Goal: Information Seeking & Learning: Learn about a topic

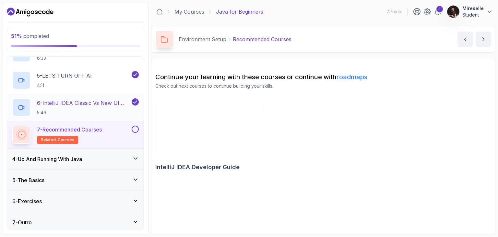
scroll to position [164, 0]
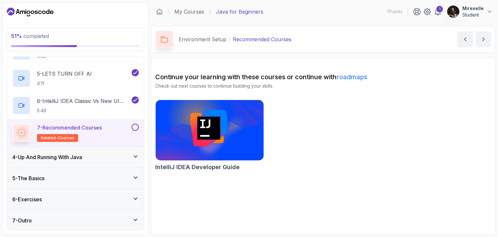
click at [125, 160] on div "4 - Up And Running With Java" at bounding box center [75, 157] width 137 height 21
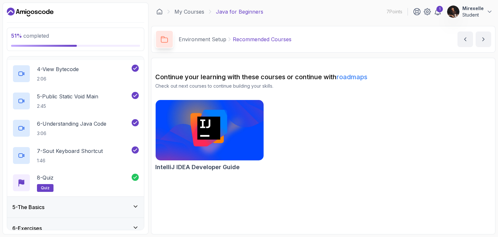
scroll to position [191, 0]
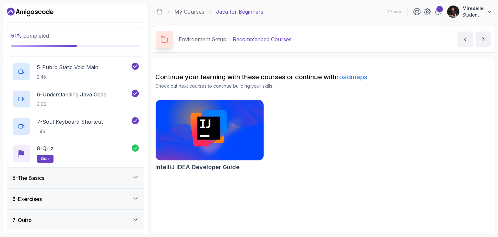
click at [117, 179] on div "5 - The Basics" at bounding box center [75, 178] width 127 height 8
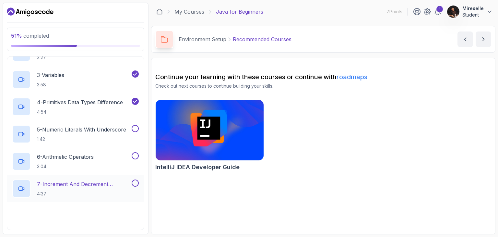
scroll to position [130, 0]
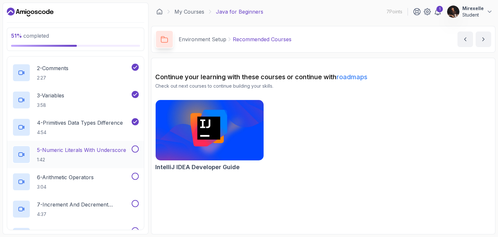
click at [97, 157] on p "1:42" at bounding box center [81, 159] width 89 height 6
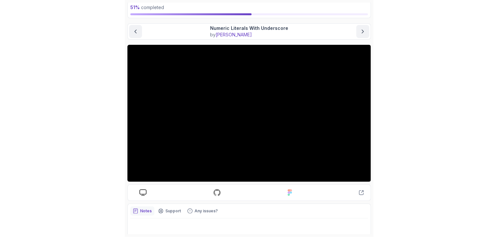
scroll to position [24, 0]
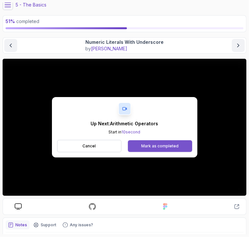
click at [155, 143] on div "Mark as completed" at bounding box center [159, 145] width 37 height 5
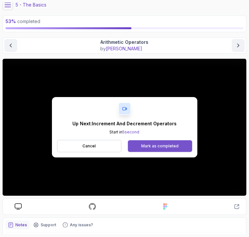
click at [144, 146] on div "Mark as completed" at bounding box center [159, 145] width 37 height 5
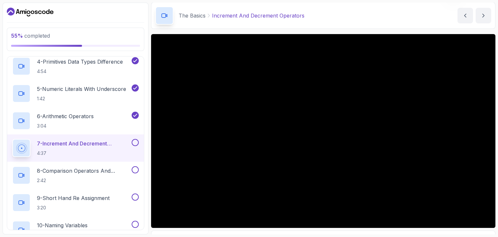
scroll to position [195, 0]
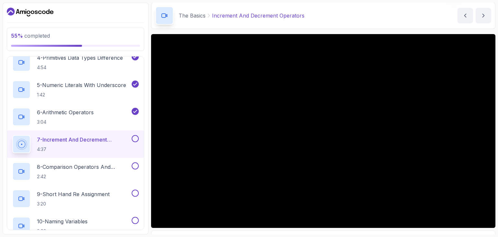
click at [136, 139] on button at bounding box center [135, 138] width 7 height 7
click at [95, 165] on p "8 - Comparison Operators and Booleans" at bounding box center [83, 167] width 93 height 8
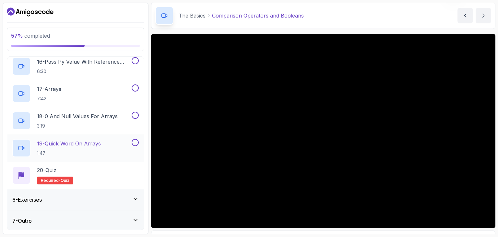
scroll to position [519, 0]
click at [125, 211] on div "7 - Outro" at bounding box center [75, 220] width 137 height 21
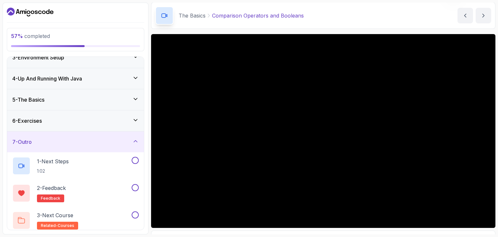
scroll to position [55, 0]
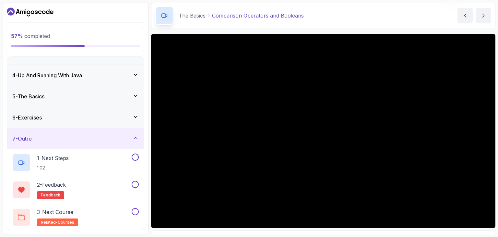
click at [129, 121] on div "6 - Exercises" at bounding box center [75, 117] width 137 height 21
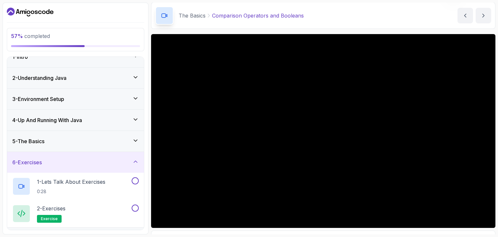
scroll to position [28, 0]
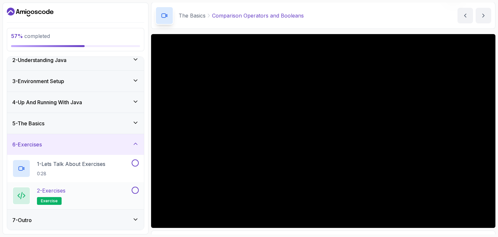
click at [119, 218] on div "7 - Outro" at bounding box center [75, 220] width 127 height 8
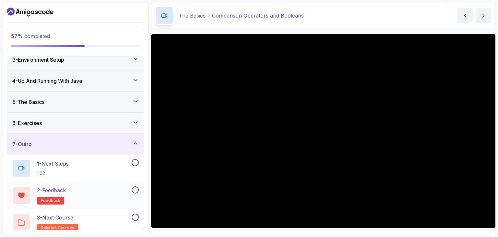
scroll to position [55, 0]
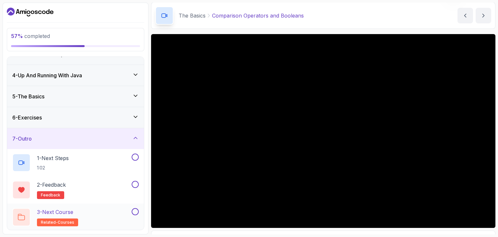
click at [52, 211] on p "3 - Next Course" at bounding box center [55, 212] width 36 height 8
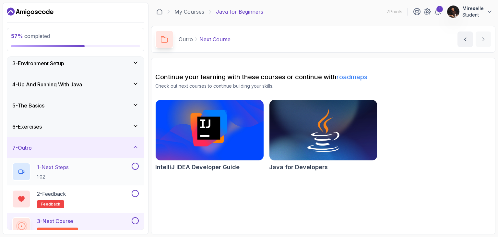
scroll to position [55, 0]
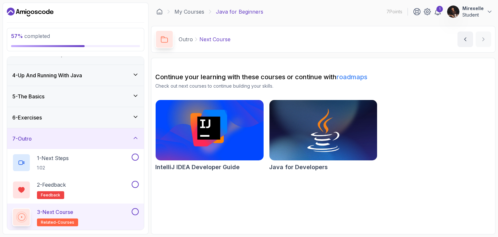
click at [88, 118] on div "6 - Exercises" at bounding box center [75, 118] width 127 height 8
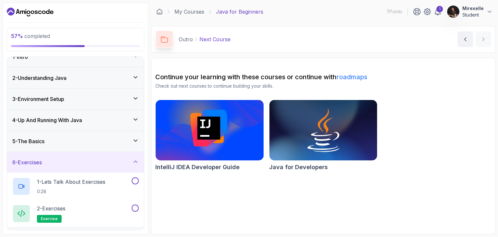
scroll to position [28, 0]
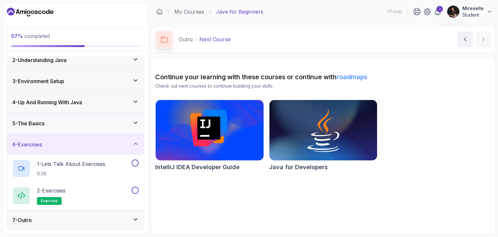
click at [84, 124] on div "5 - The Basics" at bounding box center [75, 123] width 127 height 8
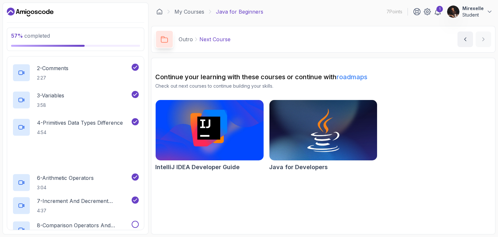
scroll to position [260, 0]
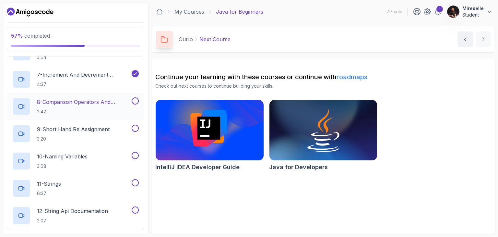
click at [78, 105] on p "8 - Comparison Operators and Booleans" at bounding box center [83, 102] width 93 height 8
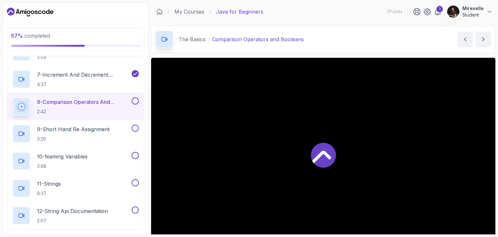
click at [326, 156] on icon at bounding box center [323, 154] width 25 height 25
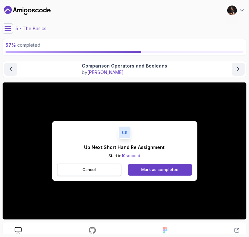
click at [112, 170] on button "Cancel" at bounding box center [89, 170] width 65 height 12
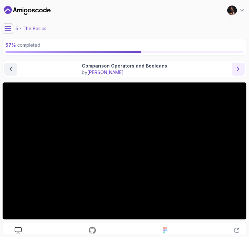
click at [236, 69] on icon "next content" at bounding box center [238, 69] width 6 height 6
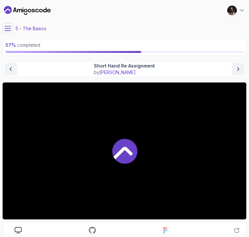
click at [6, 26] on icon at bounding box center [8, 28] width 6 height 6
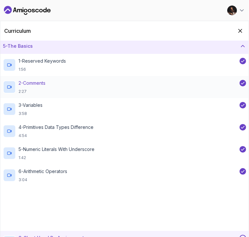
scroll to position [162, 0]
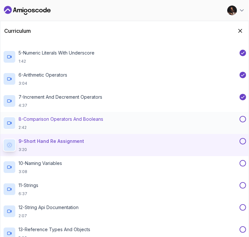
click at [242, 119] on button at bounding box center [243, 119] width 6 height 6
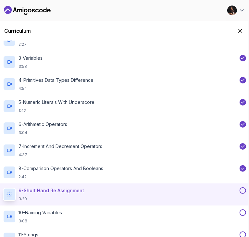
scroll to position [32, 0]
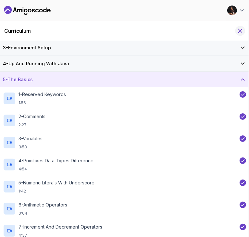
click at [238, 31] on icon "Hide Curriculum for mobile" at bounding box center [240, 30] width 7 height 7
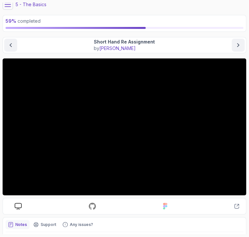
scroll to position [24, 0]
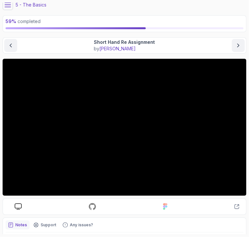
click at [9, 7] on icon at bounding box center [8, 5] width 6 height 6
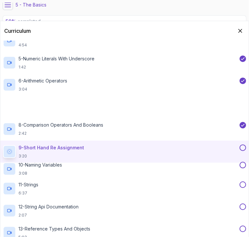
scroll to position [195, 0]
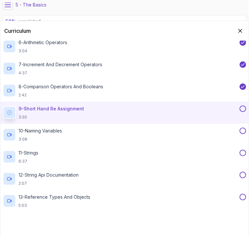
click at [242, 107] on button at bounding box center [243, 108] width 6 height 6
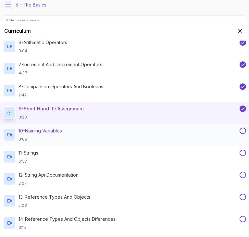
click at [51, 130] on p "10 - Naming Variables" at bounding box center [39, 131] width 43 height 6
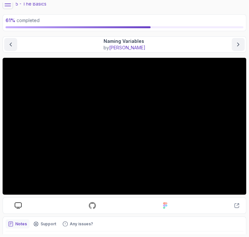
scroll to position [24, 0]
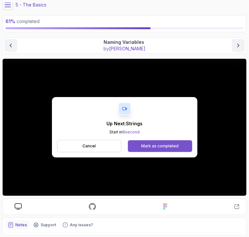
click at [157, 146] on div "Mark as completed" at bounding box center [159, 145] width 37 height 5
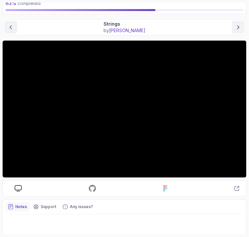
scroll to position [24, 0]
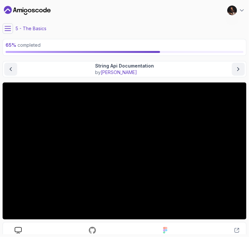
click at [9, 30] on icon at bounding box center [8, 28] width 6 height 6
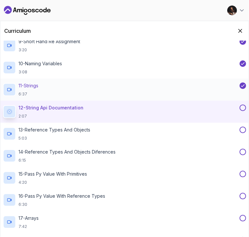
scroll to position [260, 0]
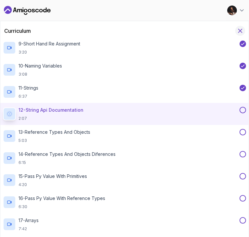
click at [239, 31] on icon "Hide Curriculum for mobile" at bounding box center [241, 31] width 4 height 4
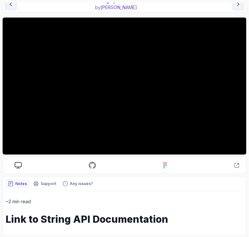
scroll to position [32, 0]
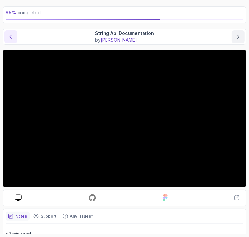
click at [13, 39] on icon "previous content" at bounding box center [10, 36] width 6 height 6
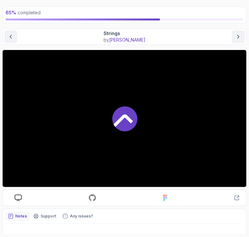
click at [139, 131] on div at bounding box center [125, 118] width 244 height 137
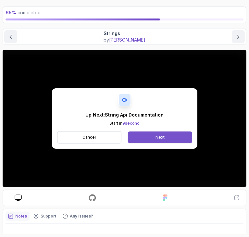
click at [174, 134] on button "Next" at bounding box center [160, 137] width 64 height 12
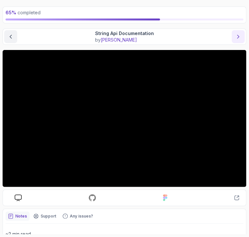
click at [237, 36] on icon "next content" at bounding box center [238, 36] width 6 height 6
click at [232, 30] on button "next content" at bounding box center [238, 36] width 13 height 13
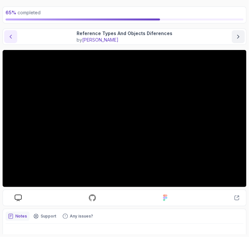
click at [7, 35] on icon "previous content" at bounding box center [10, 36] width 6 height 6
